Goal: Task Accomplishment & Management: Manage account settings

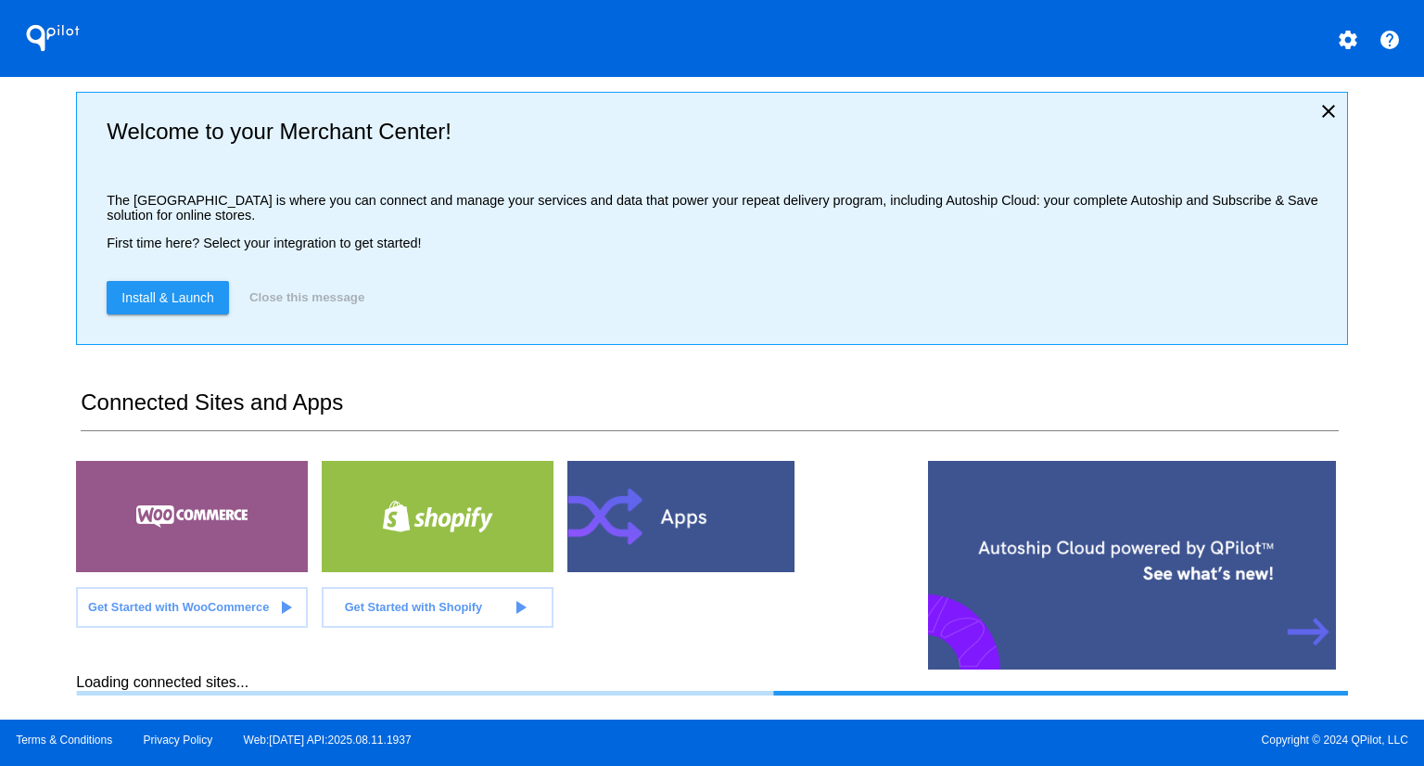
click at [18, 234] on div "QPilot settings help Welcome to your Merchant Center! The [GEOGRAPHIC_DATA] is …" at bounding box center [712, 359] width 1424 height 719
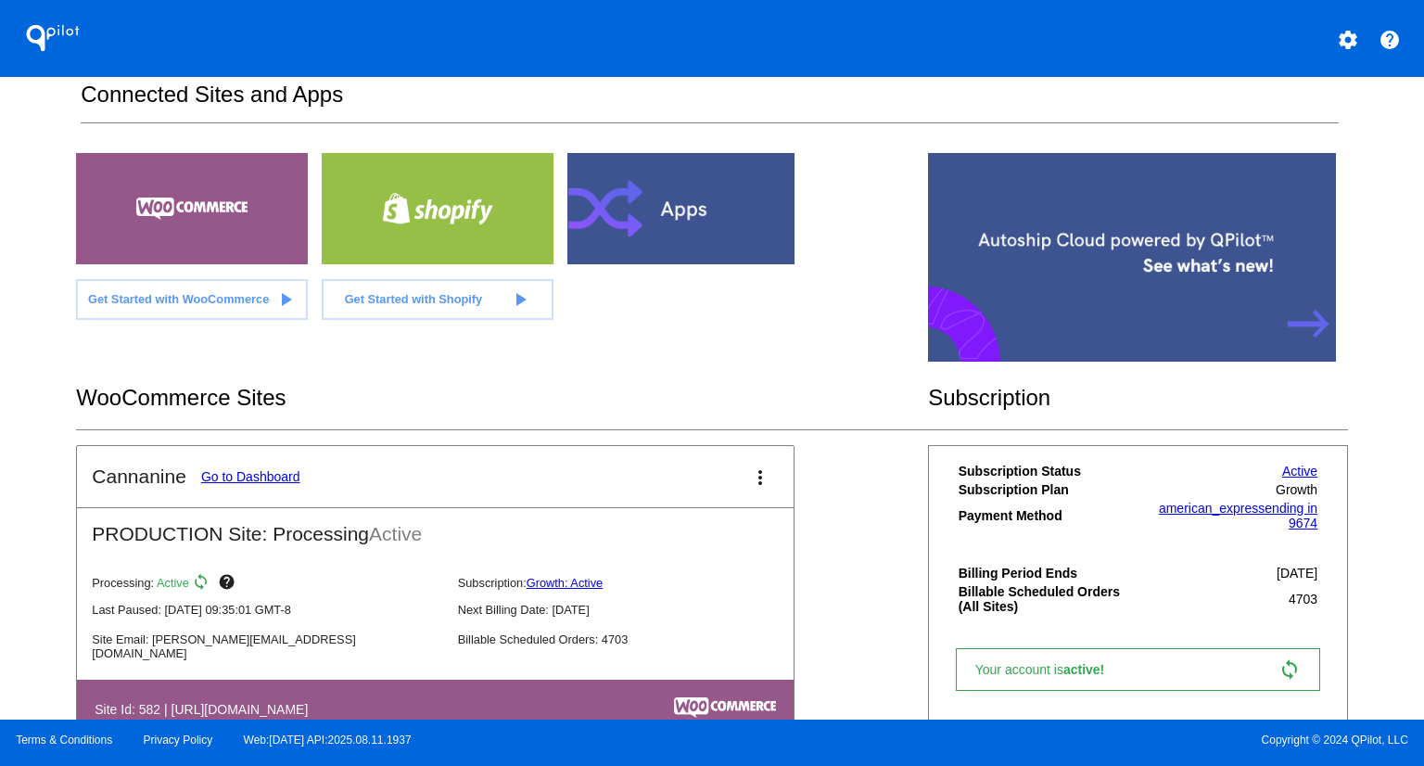
scroll to position [311, 0]
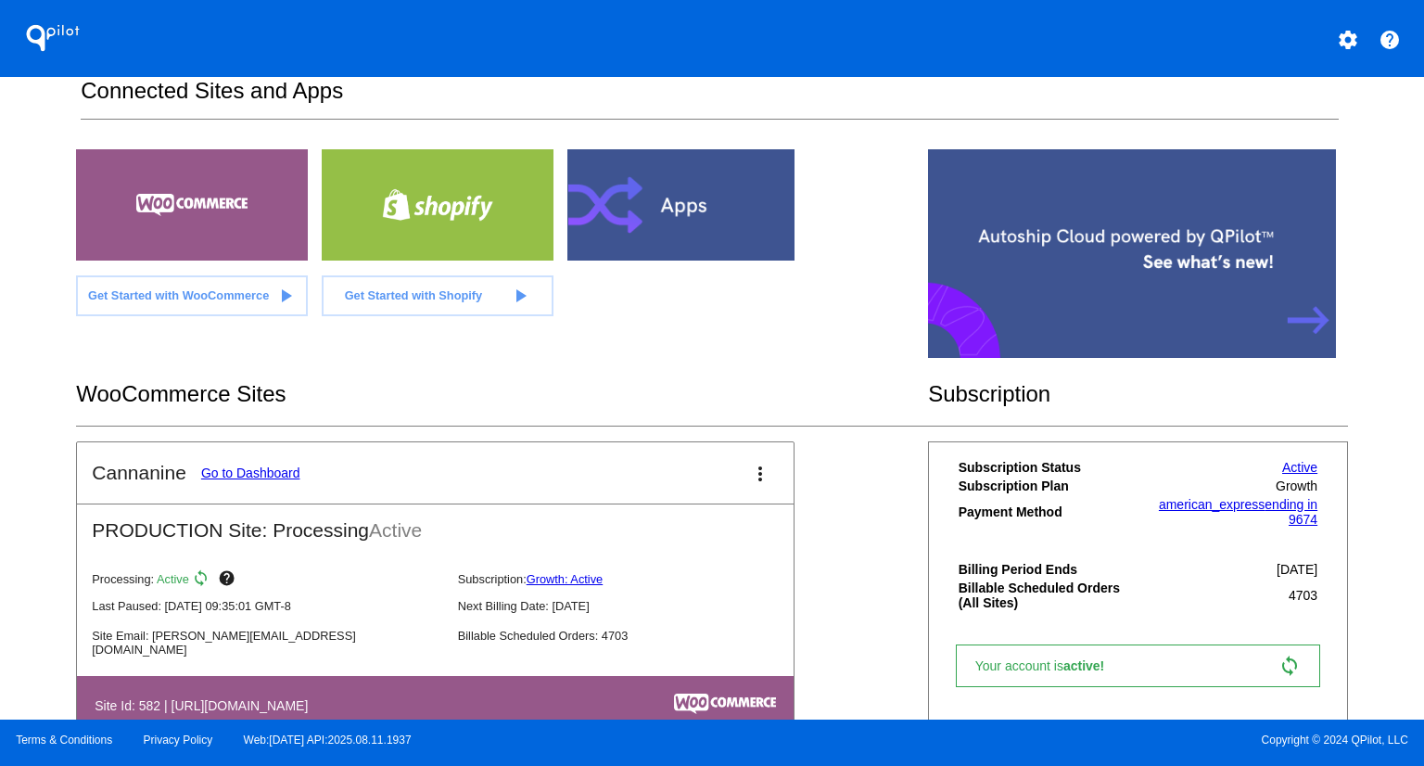
click at [252, 474] on link "Go to Dashboard" at bounding box center [250, 472] width 99 height 15
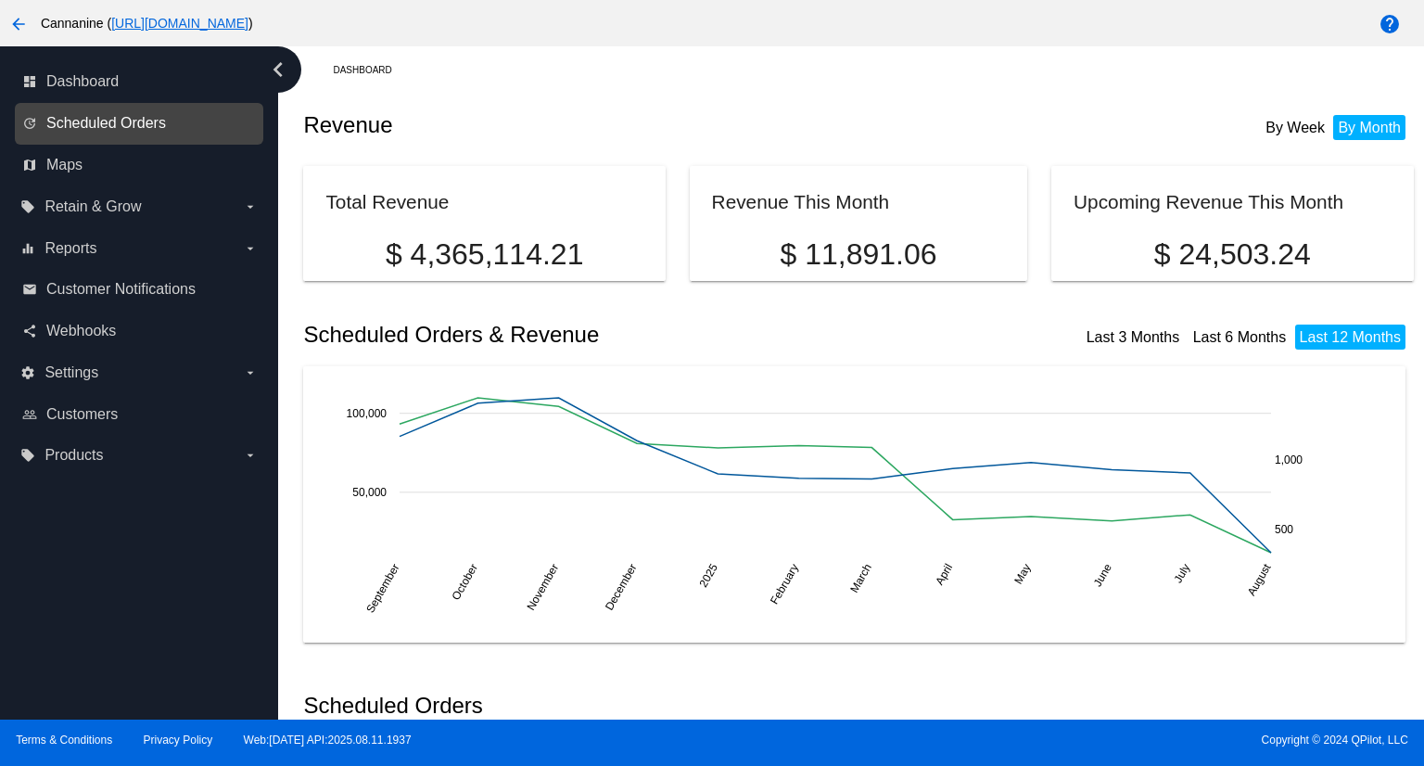
click at [100, 124] on span "Scheduled Orders" at bounding box center [106, 123] width 120 height 17
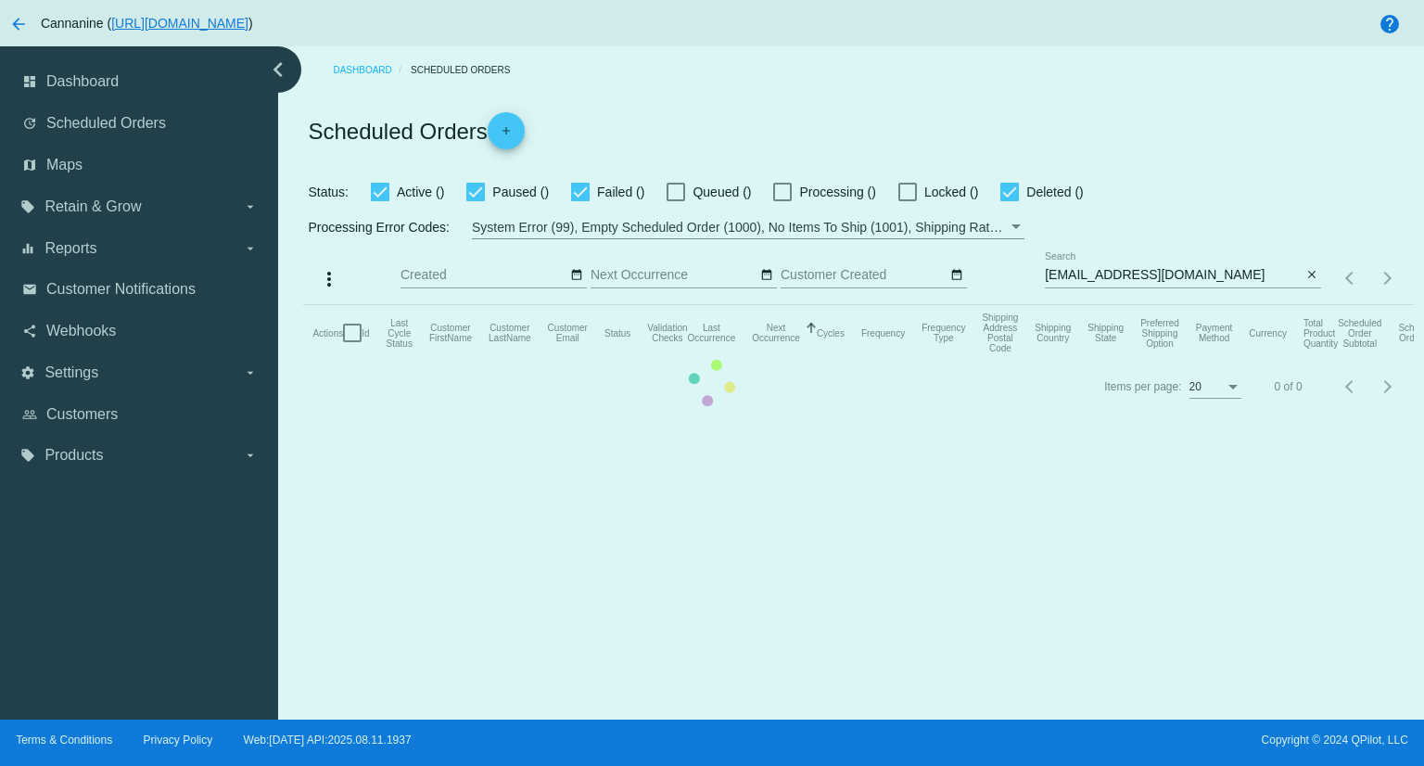
checkbox input "true"
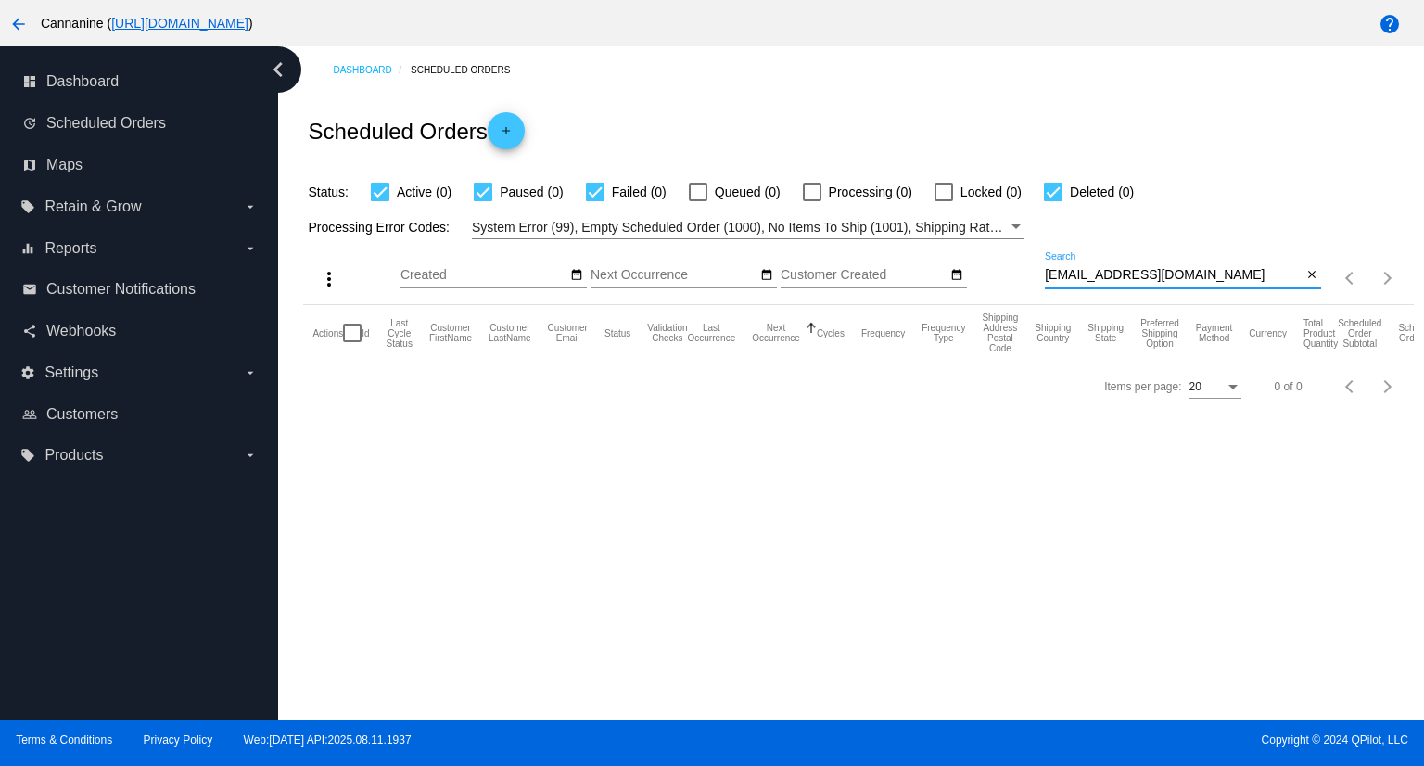
click at [1205, 272] on input "[EMAIL_ADDRESS][DOMAIN_NAME]" at bounding box center [1173, 275] width 257 height 15
drag, startPoint x: 1205, startPoint y: 272, endPoint x: 994, endPoint y: 278, distance: 211.4
click at [994, 278] on div "more_vert Aug Jan Feb Mar [DATE]" at bounding box center [857, 272] width 1109 height 66
paste input "mariamandalibi"
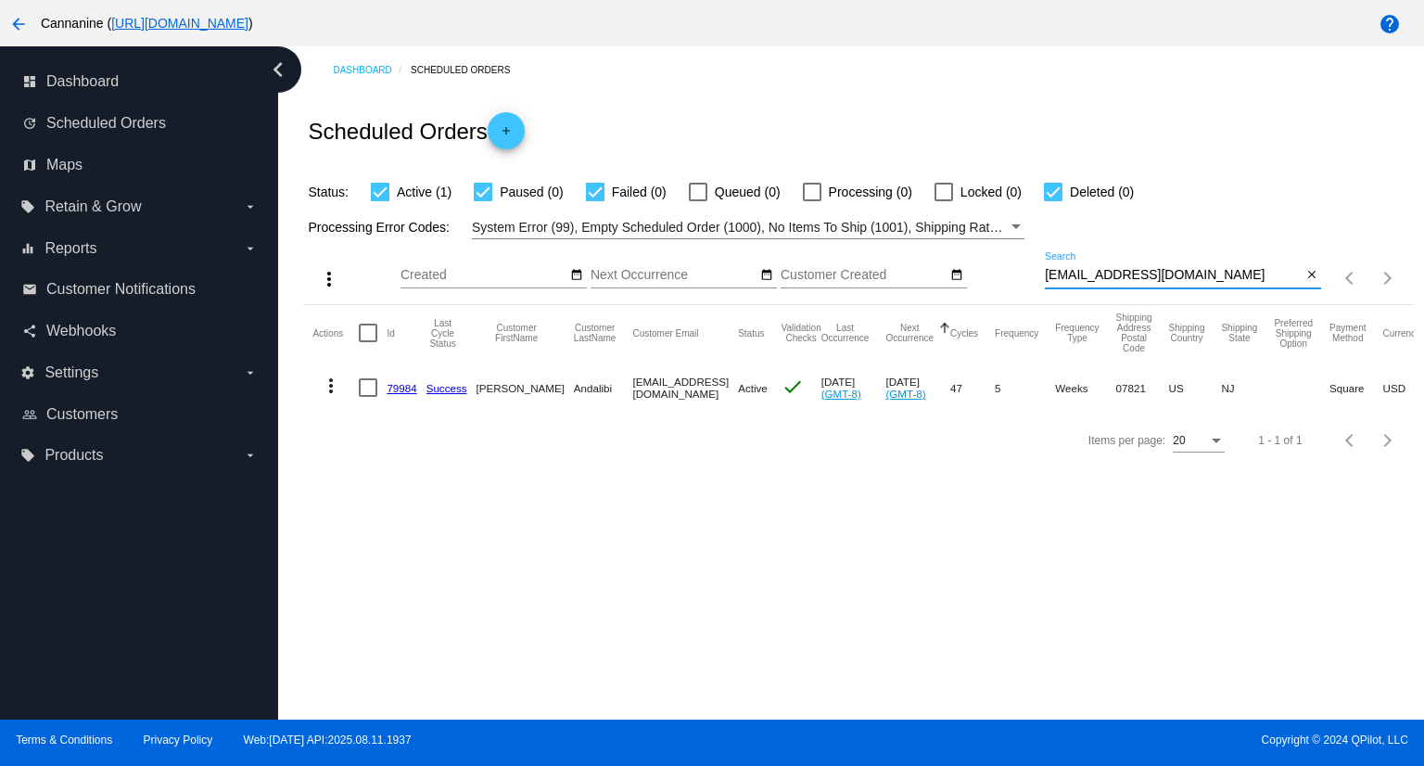
type input "[EMAIL_ADDRESS][DOMAIN_NAME]"
click at [326, 377] on mat-icon "more_vert" at bounding box center [331, 385] width 22 height 22
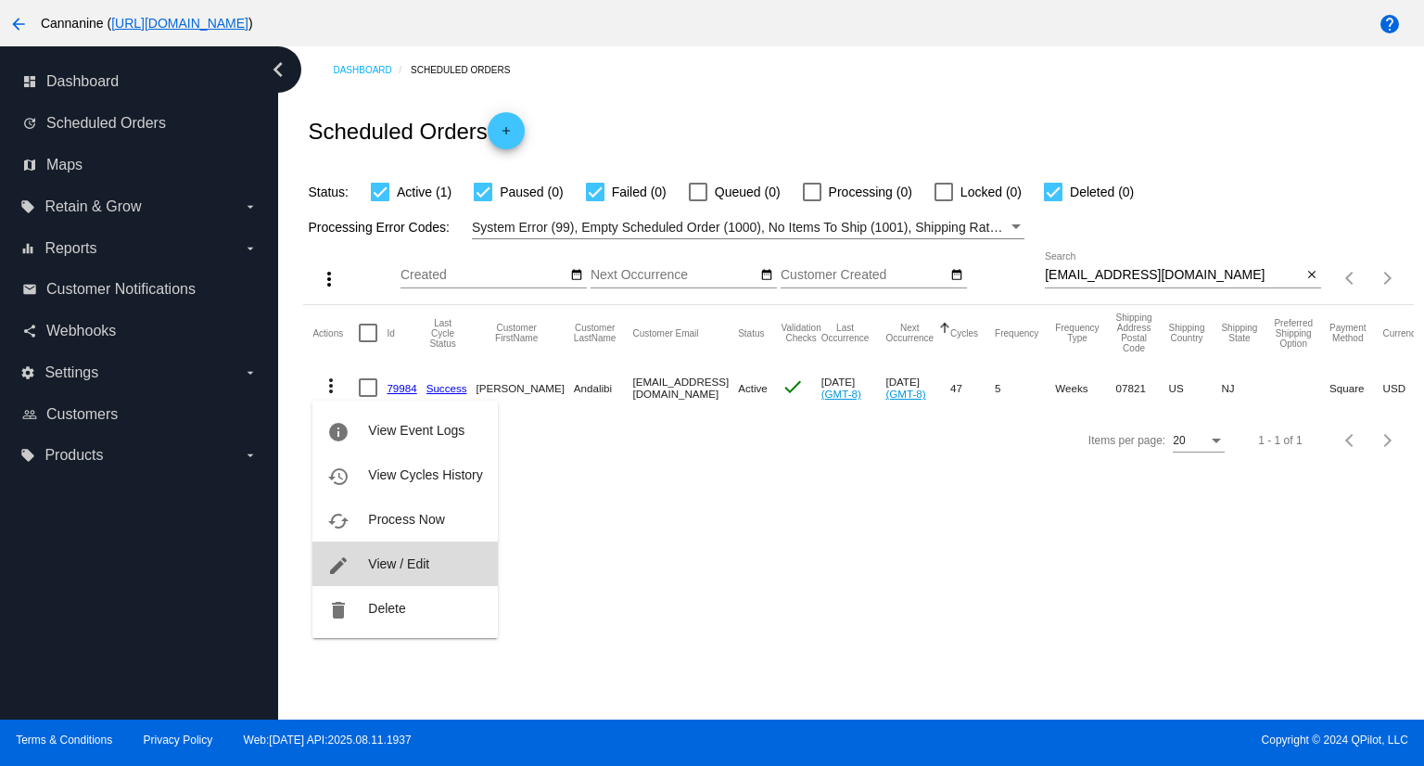
click at [376, 564] on span "View / Edit" at bounding box center [398, 563] width 61 height 15
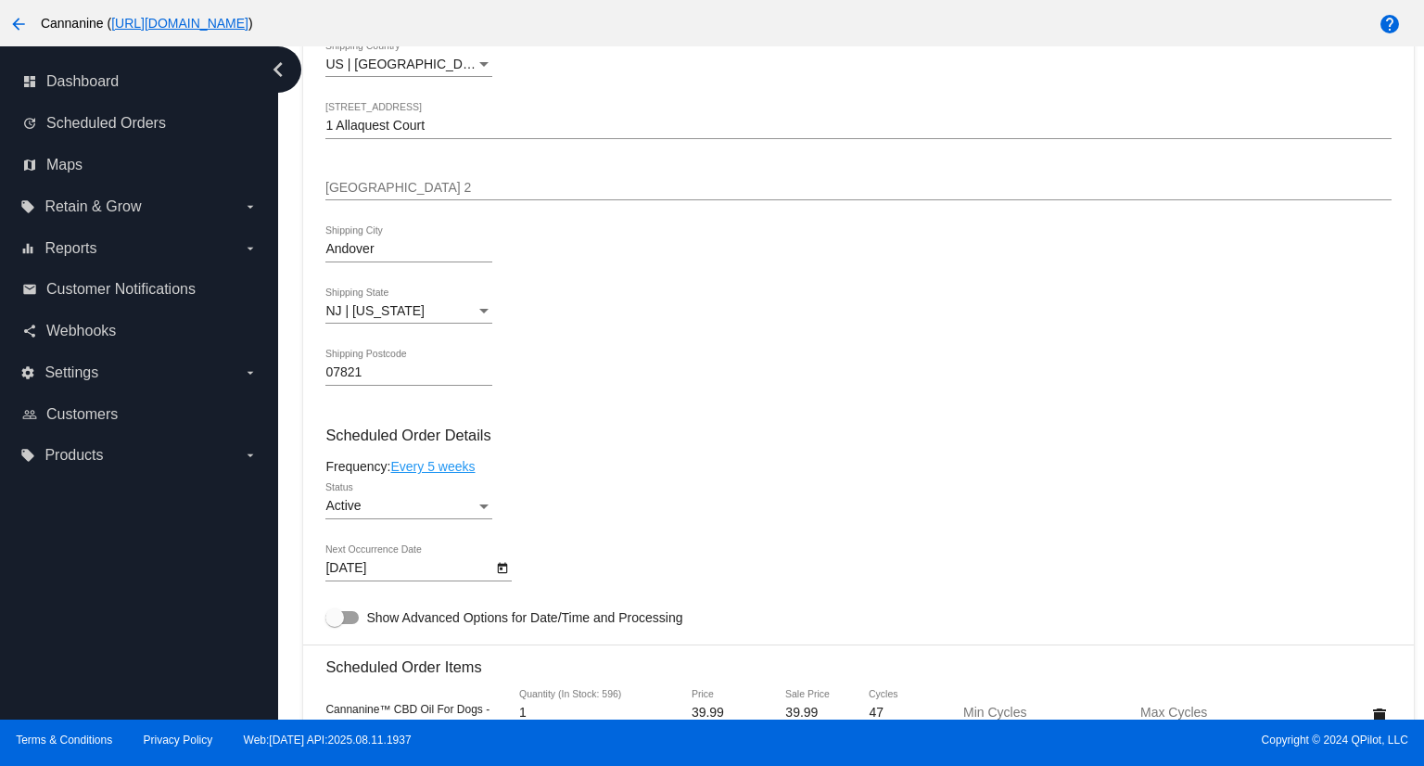
scroll to position [1205, 0]
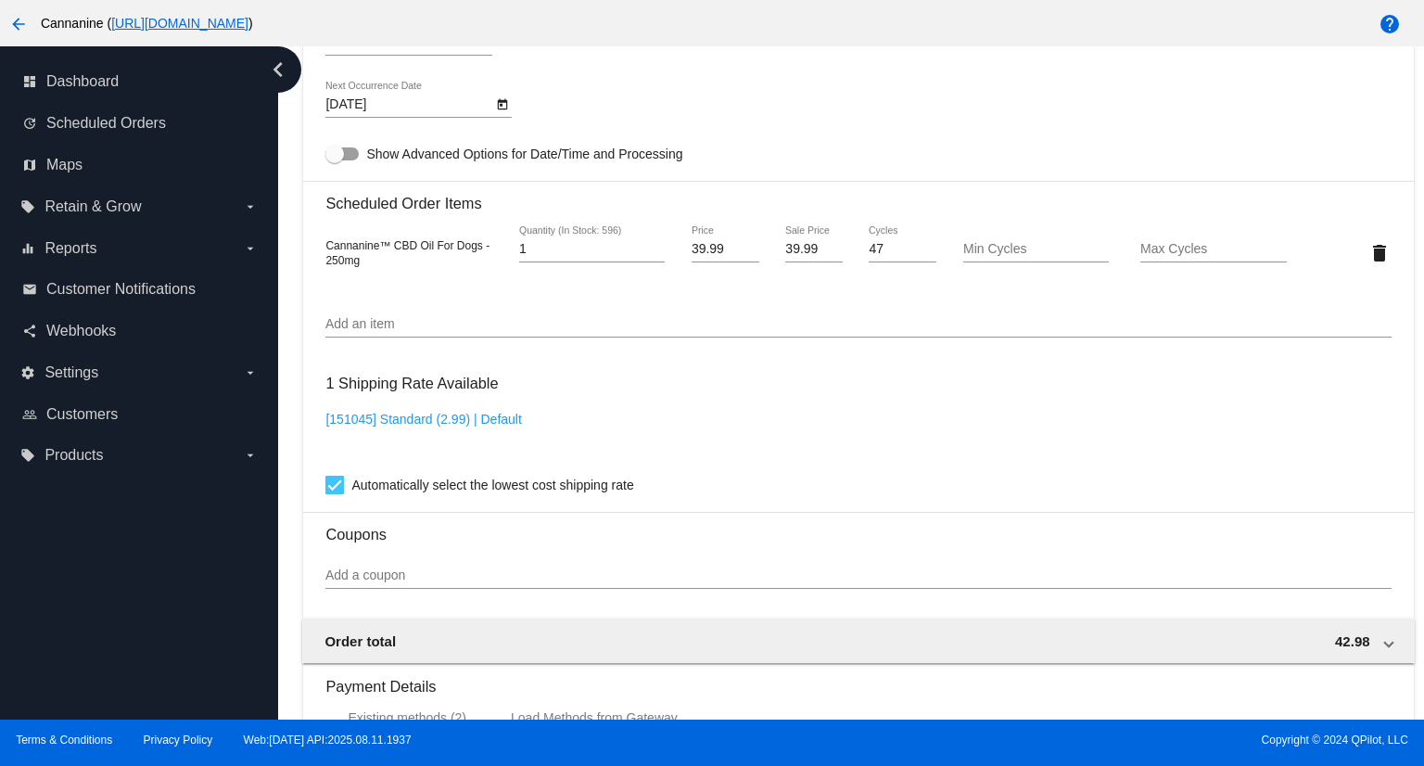
drag, startPoint x: 369, startPoint y: 267, endPoint x: 327, endPoint y: 249, distance: 45.3
click at [327, 249] on div "Cannanine™ CBD Oil For Dogs - 250mg" at bounding box center [414, 252] width 178 height 30
copy span "Cannanine™ CBD Oil For Dogs - 250mg"
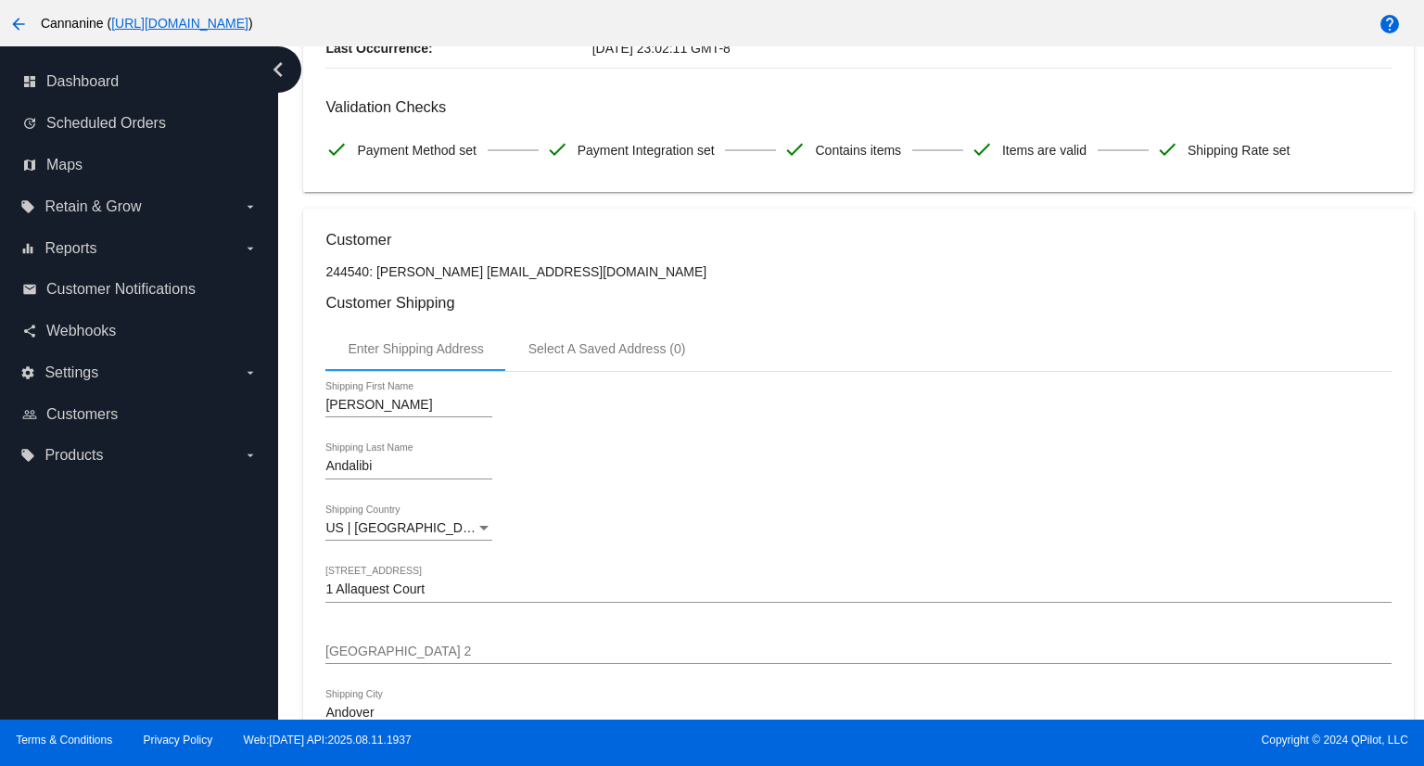
scroll to position [0, 0]
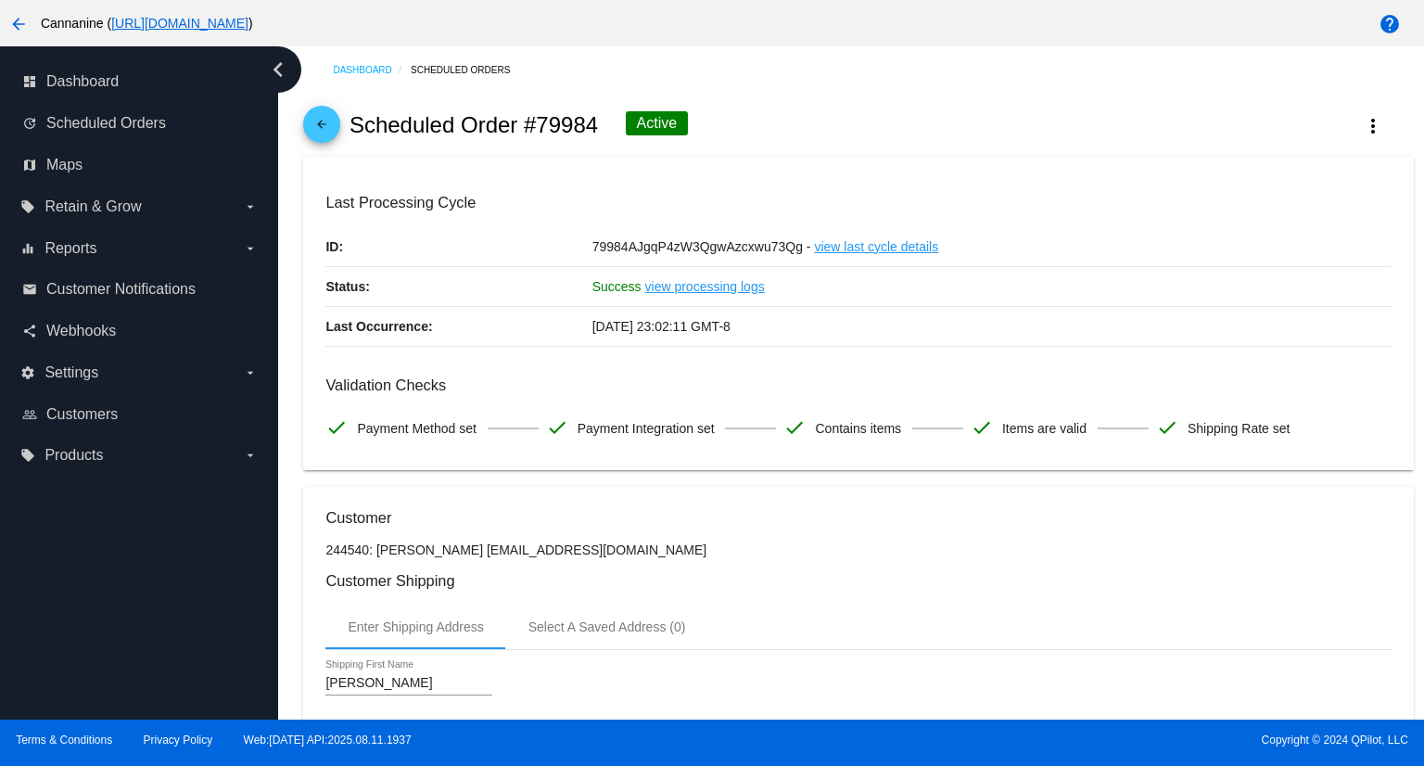
click at [323, 128] on mat-icon "arrow_back" at bounding box center [321, 129] width 22 height 22
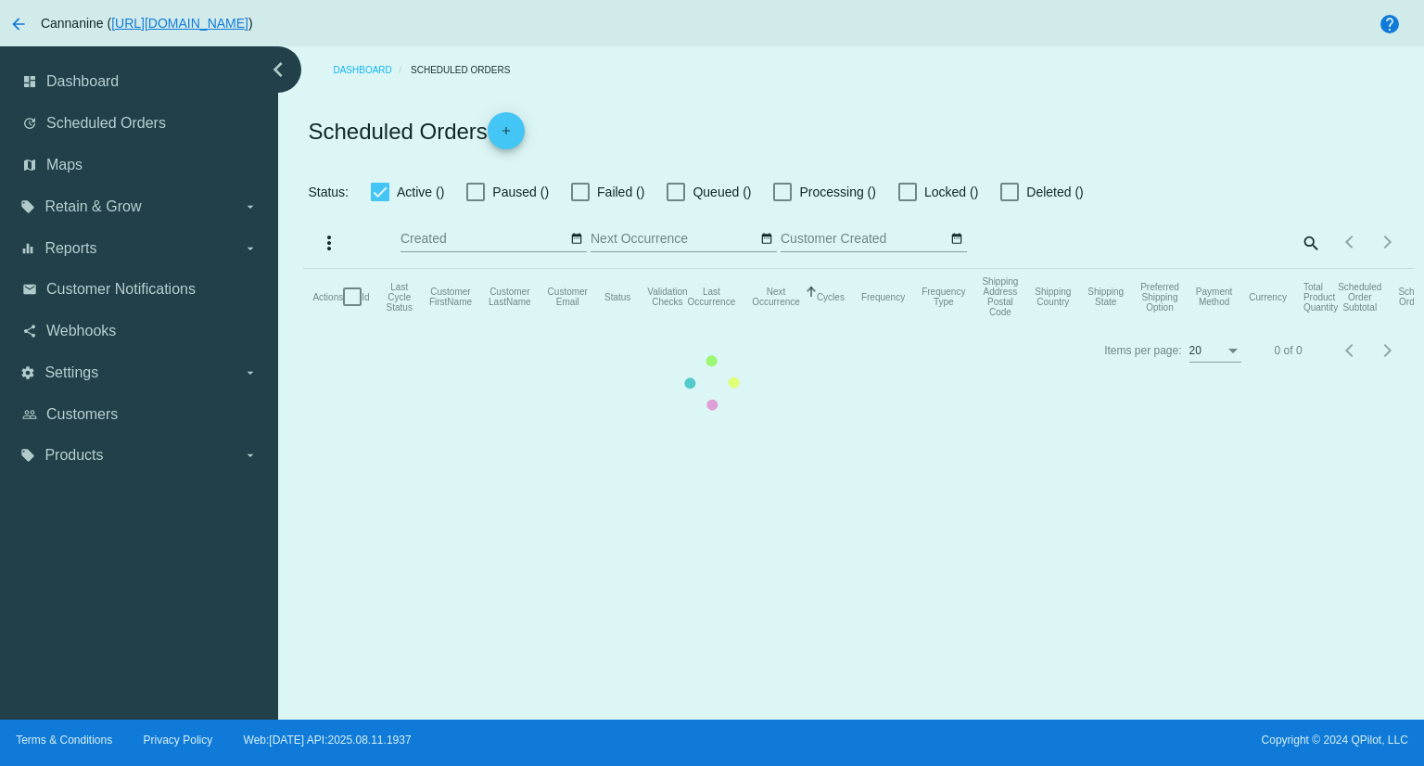
checkbox input "true"
